Goal: Information Seeking & Learning: Learn about a topic

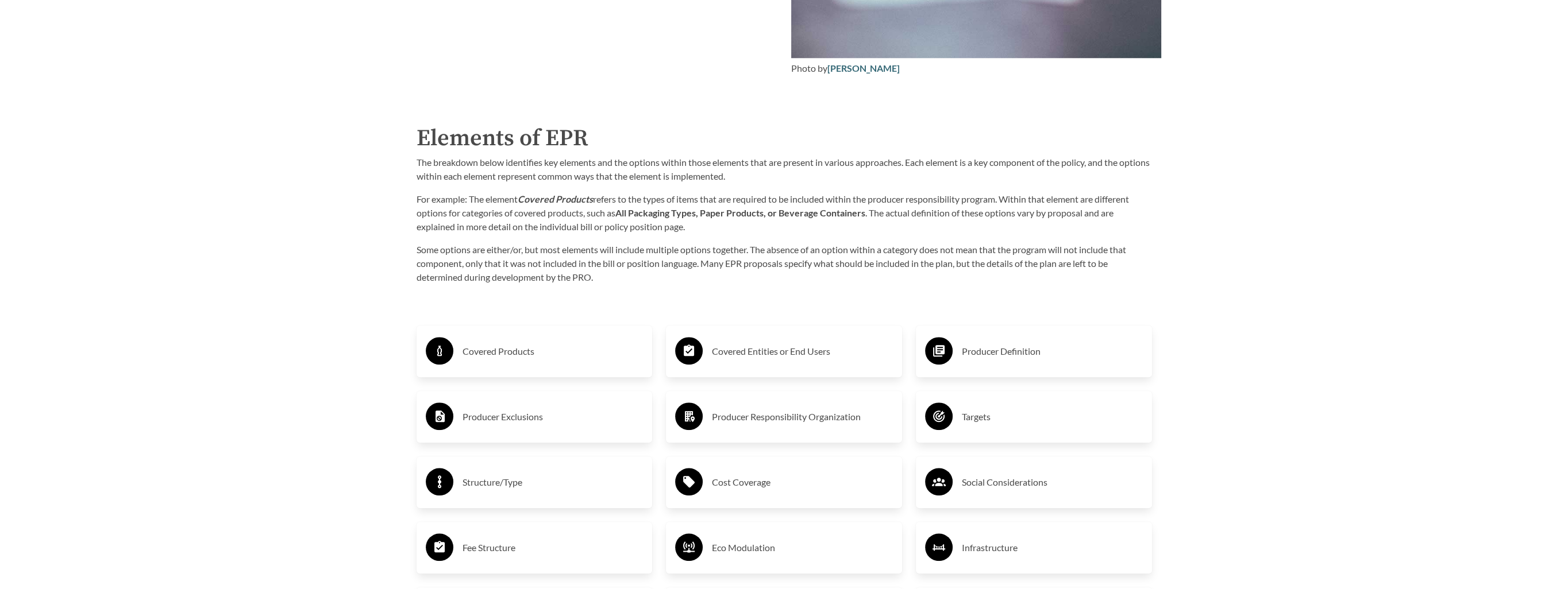
scroll to position [1953, 0]
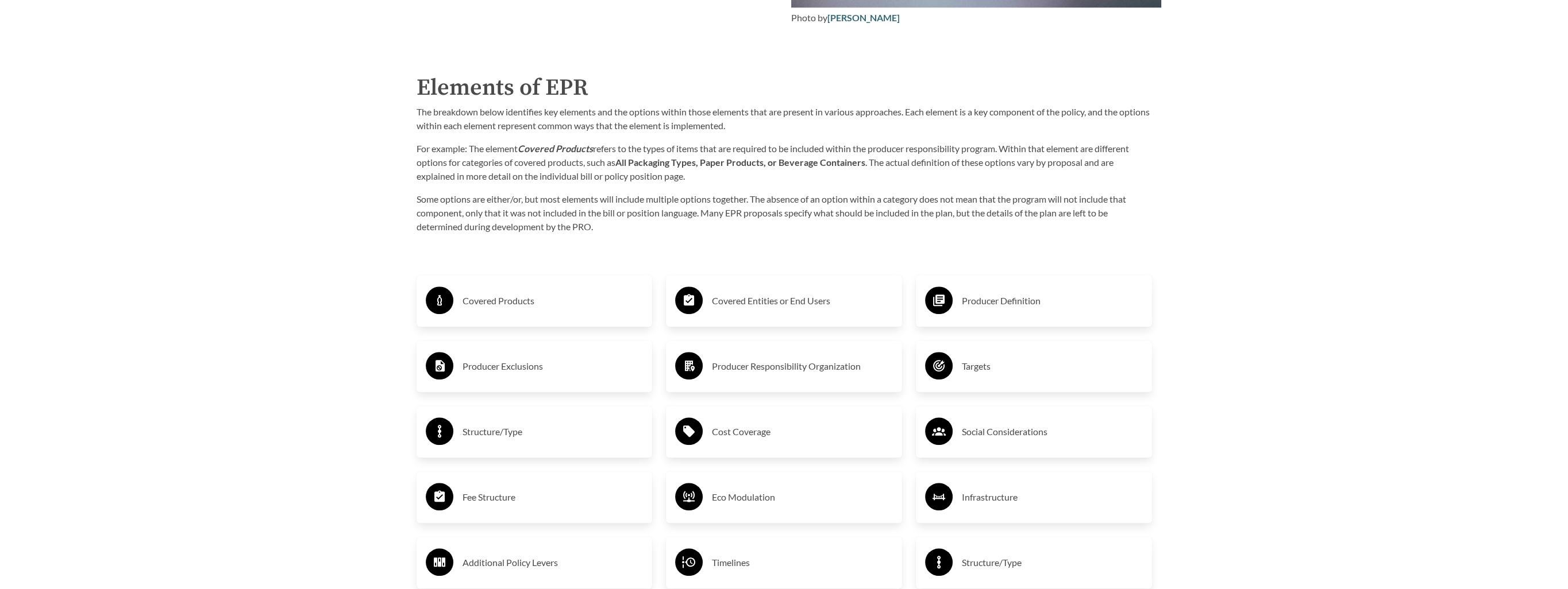
click at [553, 298] on h3 "Covered Products" at bounding box center [553, 301] width 181 height 18
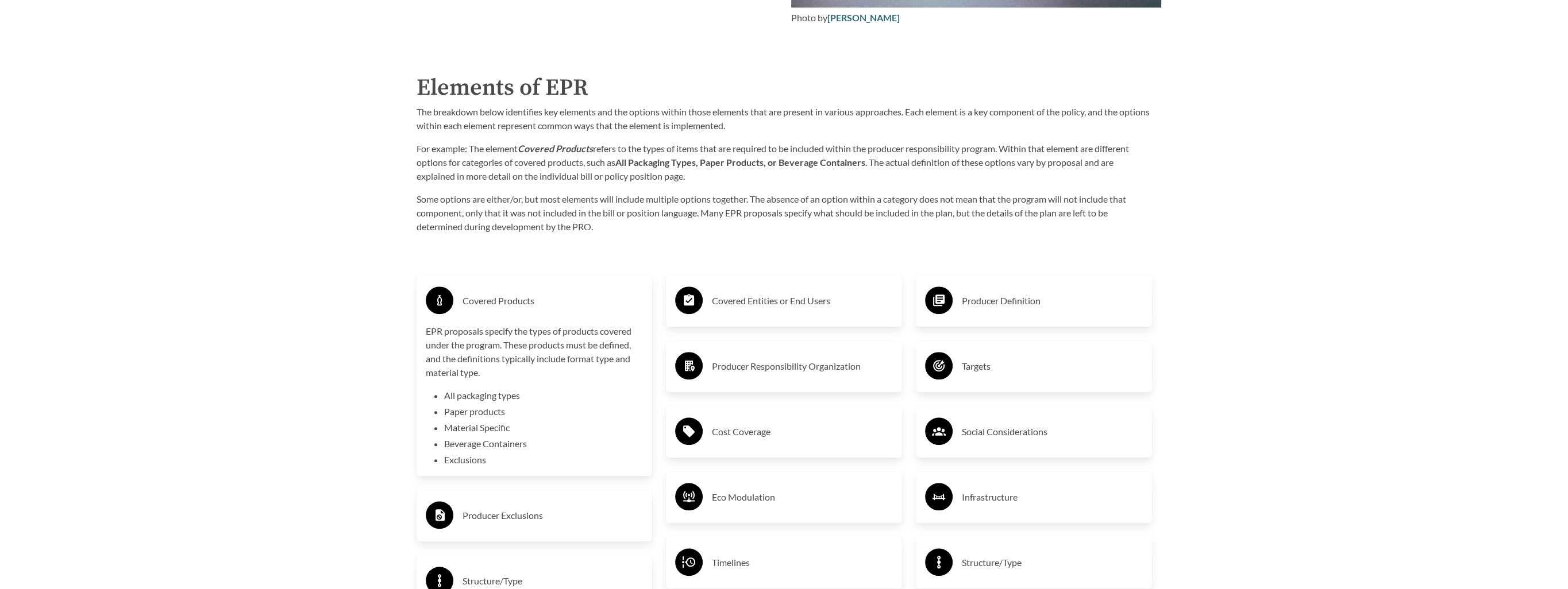
click at [508, 378] on p "EPR proposals specify the types of products covered under the program. These pr…" at bounding box center [534, 352] width 218 height 55
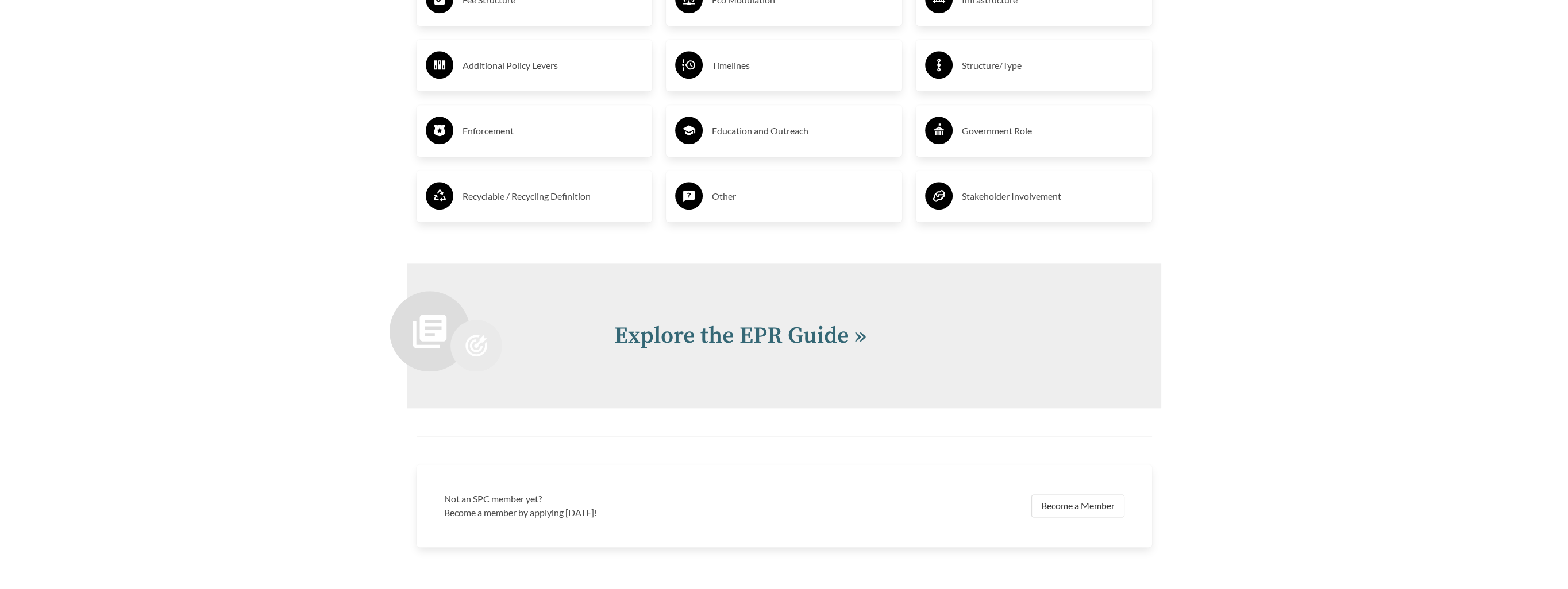
scroll to position [2470, 0]
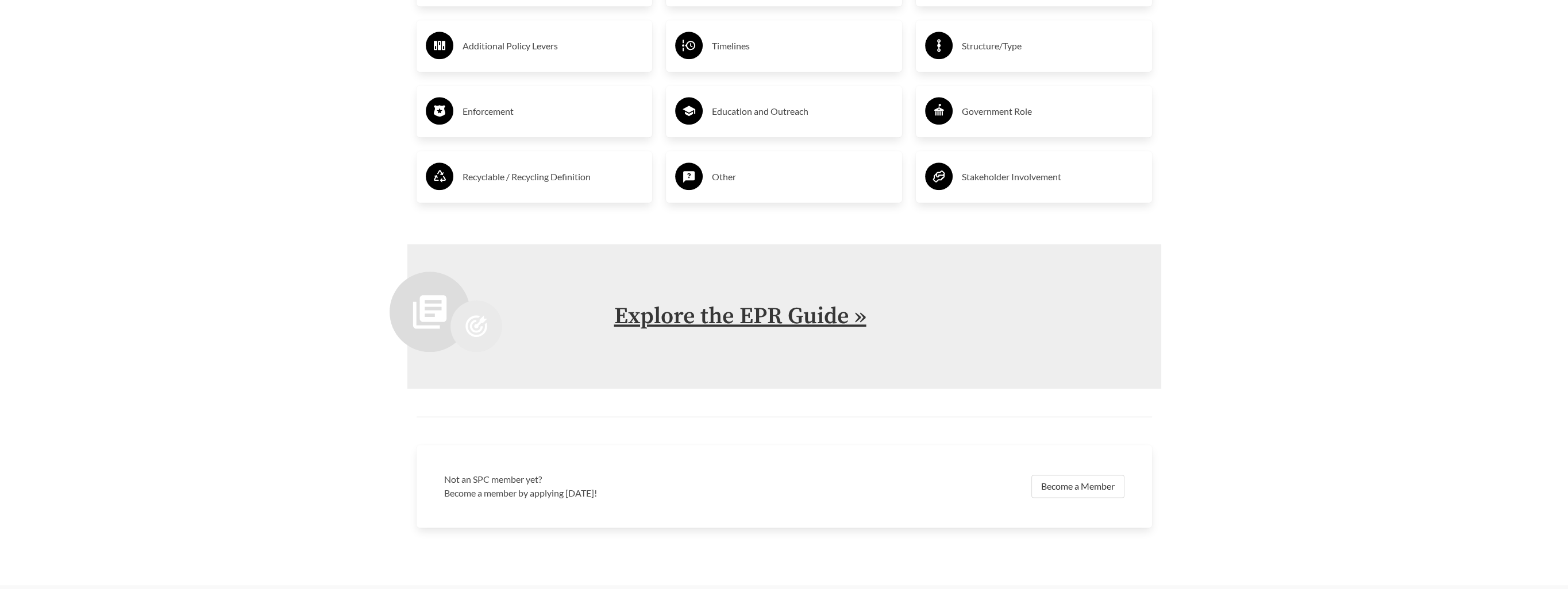
click at [757, 323] on link "Explore the EPR Guide »" at bounding box center [740, 316] width 252 height 28
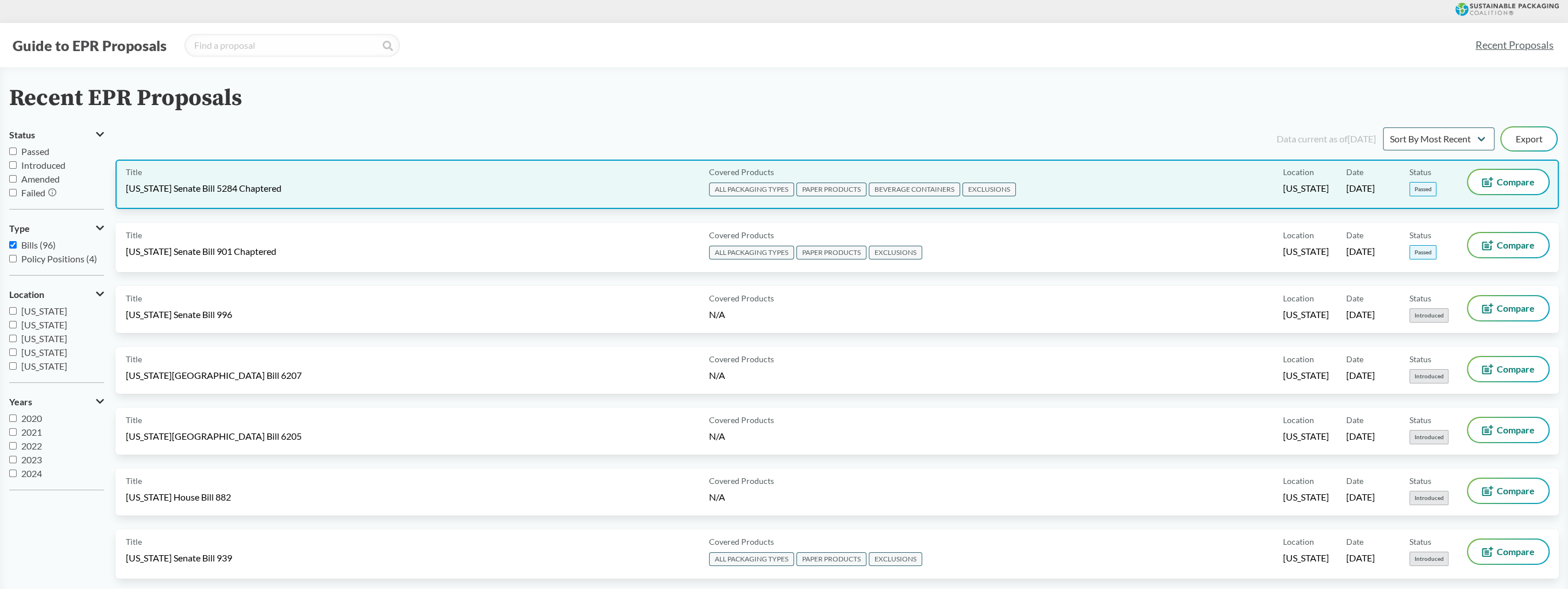
click at [722, 190] on span "ALL PACKAGING TYPES" at bounding box center [752, 189] width 85 height 14
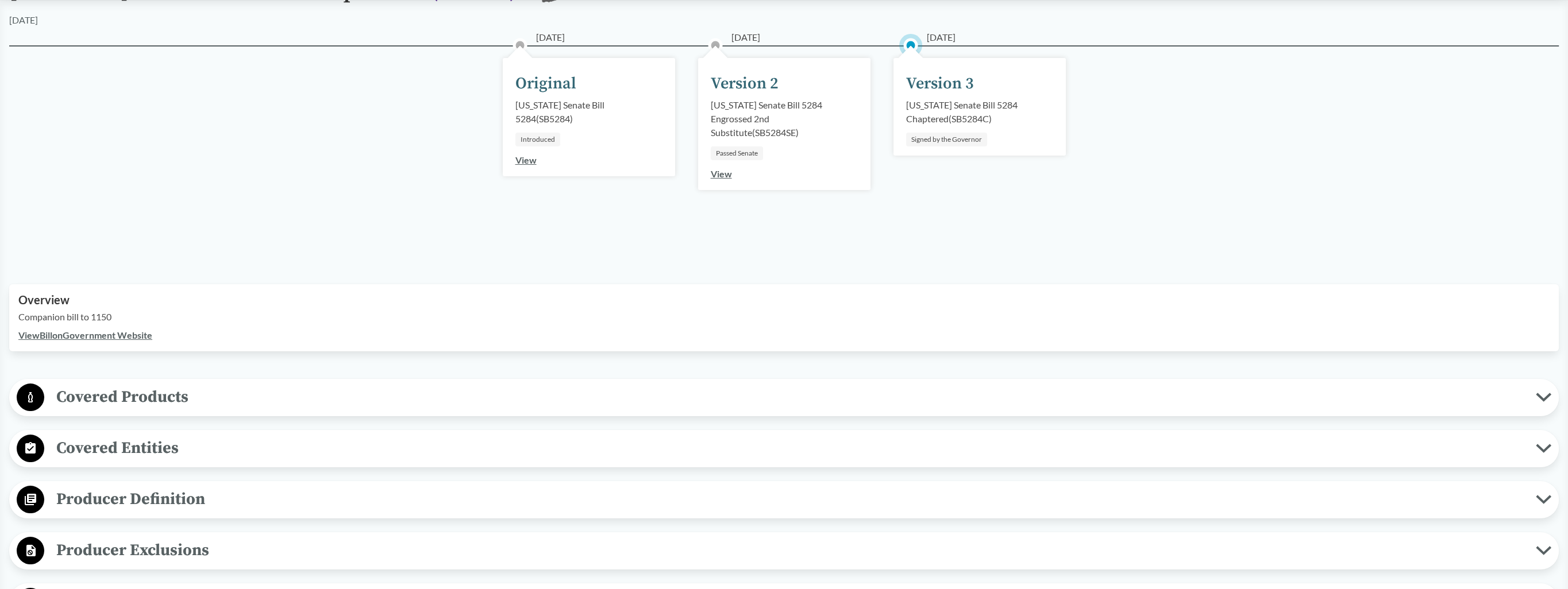
scroll to position [172, 0]
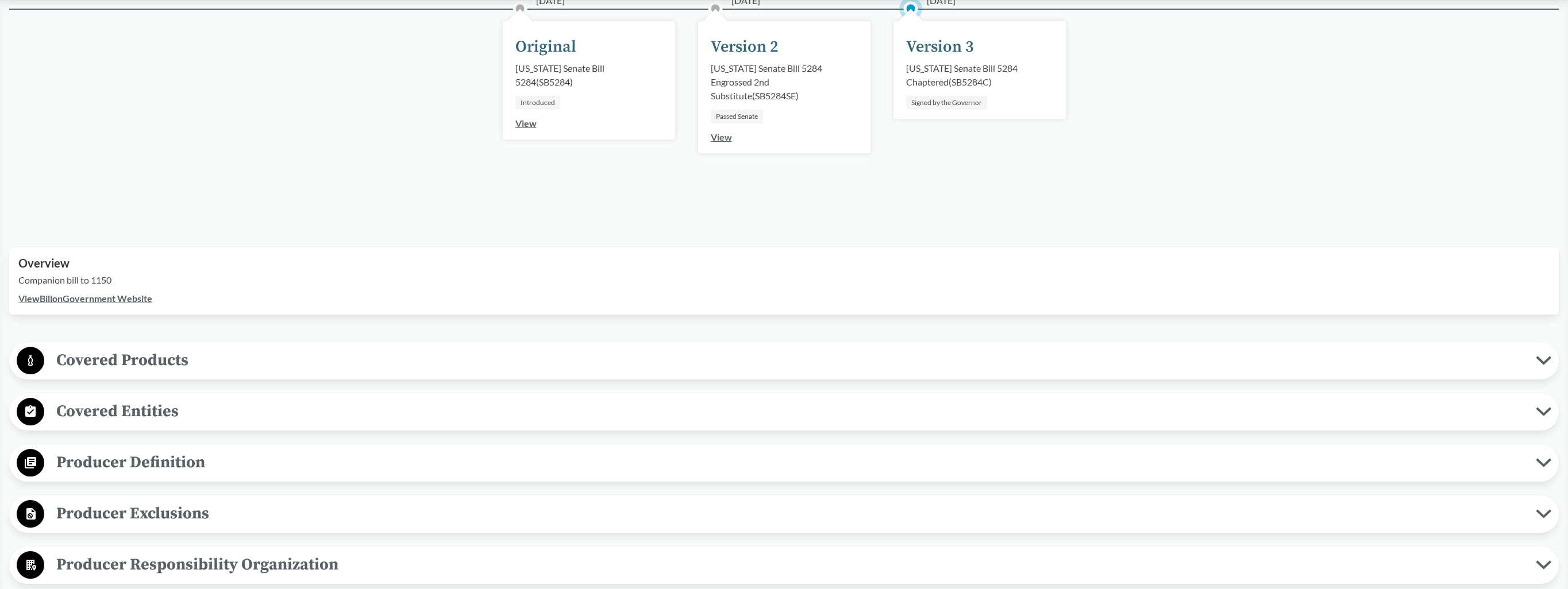
click at [354, 348] on span "Covered Products" at bounding box center [790, 360] width 1492 height 26
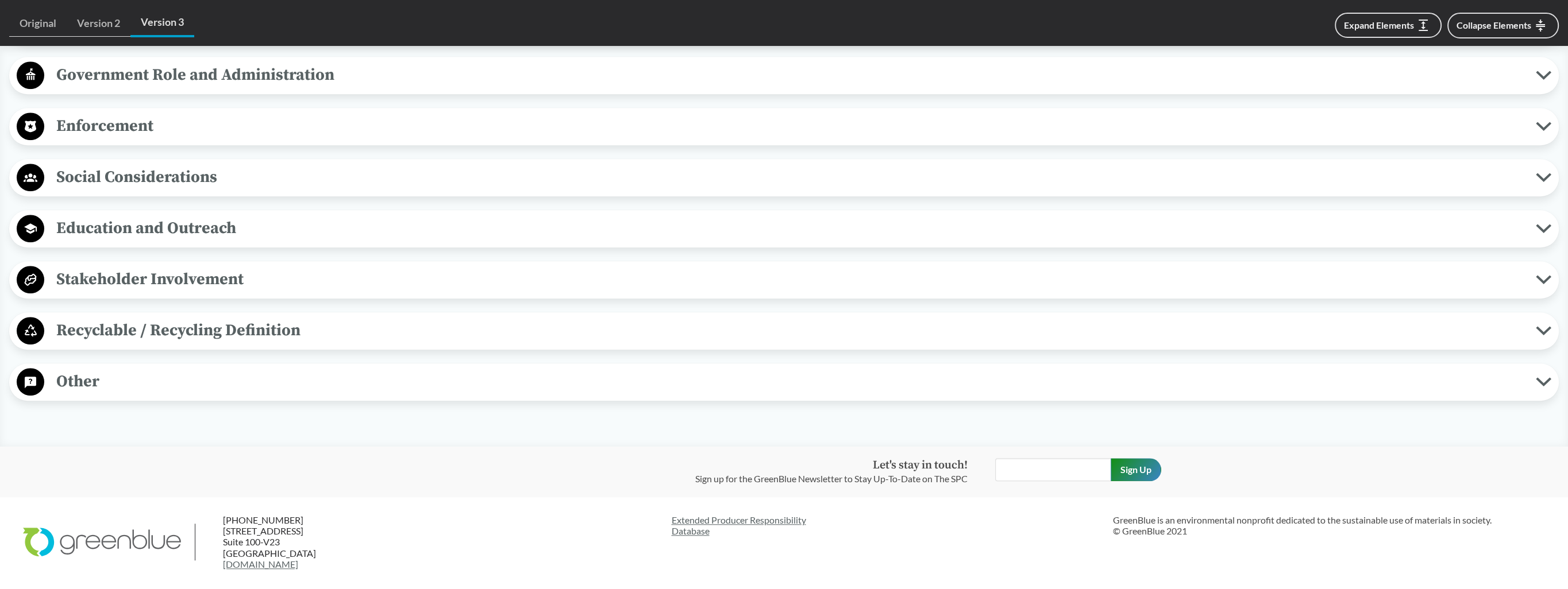
scroll to position [1953, 0]
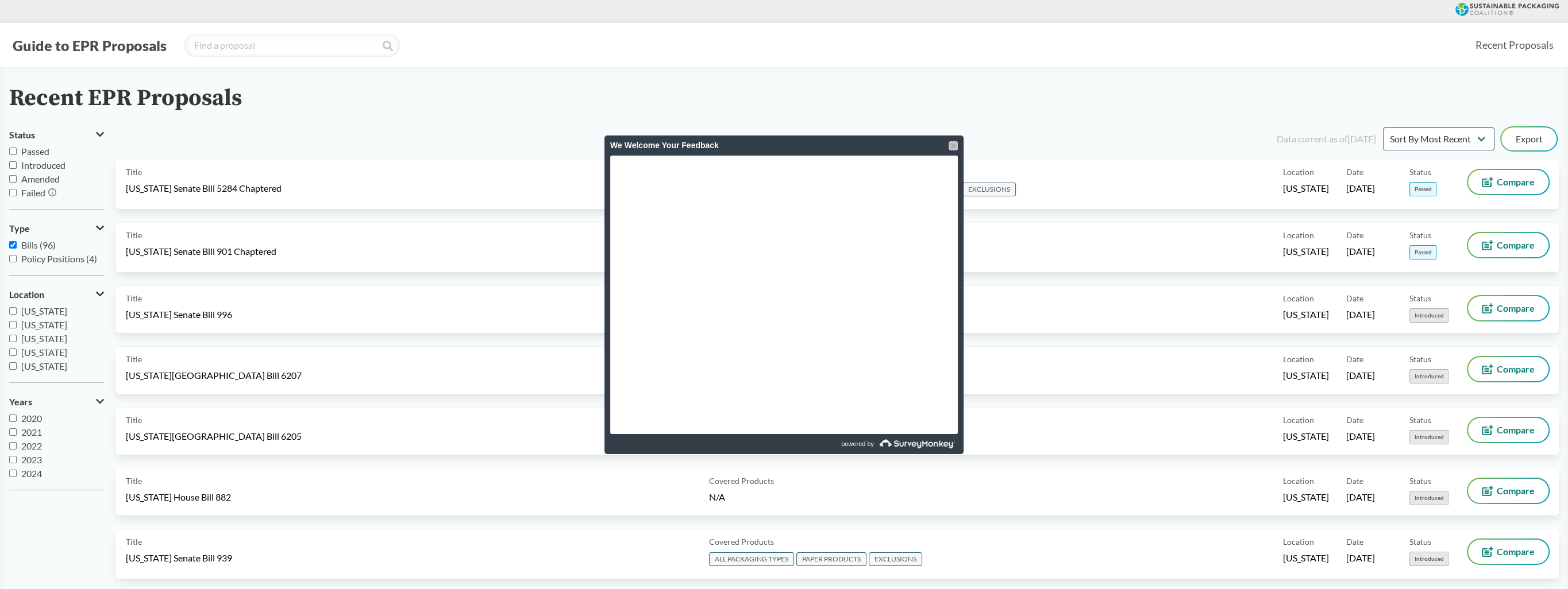
click at [950, 147] on div at bounding box center [953, 146] width 9 height 9
